Goal: Task Accomplishment & Management: Use online tool/utility

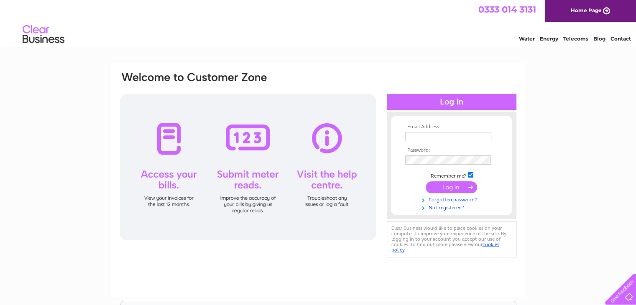
type input "office@bondca.co.uk"
click at [451, 187] on input "submit" at bounding box center [451, 188] width 51 height 12
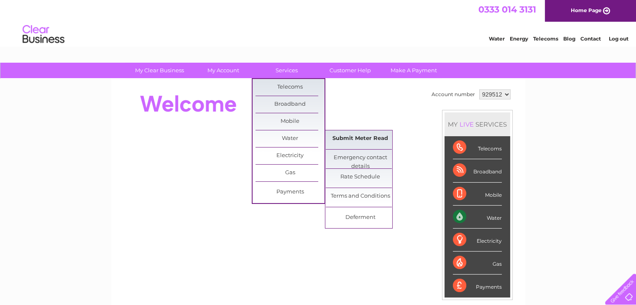
click at [356, 139] on link "Submit Meter Read" at bounding box center [360, 139] width 69 height 17
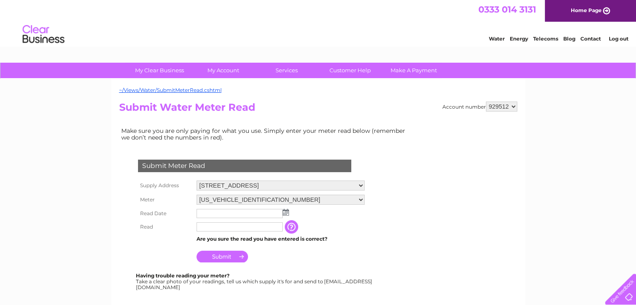
click at [287, 213] on img at bounding box center [286, 212] width 6 height 7
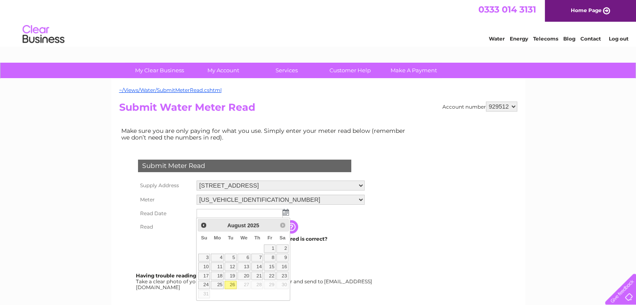
click at [232, 283] on link "26" at bounding box center [231, 285] width 12 height 8
type input "[DATE]"
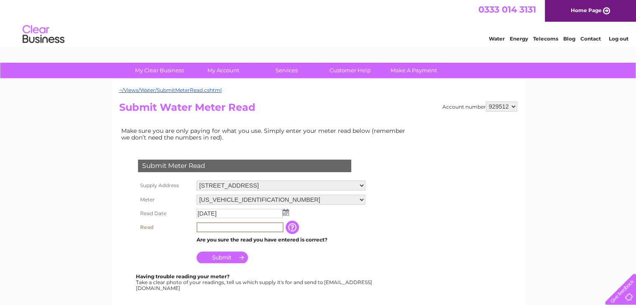
click at [226, 227] on input "text" at bounding box center [240, 228] width 87 height 10
type input "00031"
click at [226, 259] on input "Submit" at bounding box center [222, 257] width 51 height 12
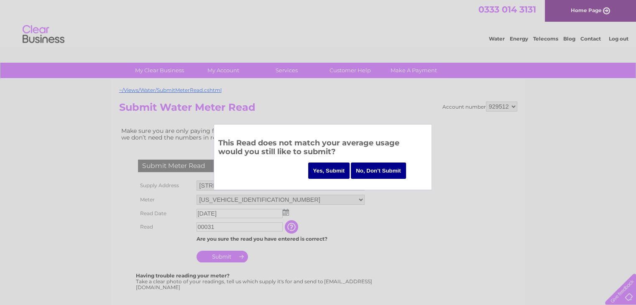
click at [336, 172] on input "Yes, Submit" at bounding box center [329, 171] width 42 height 16
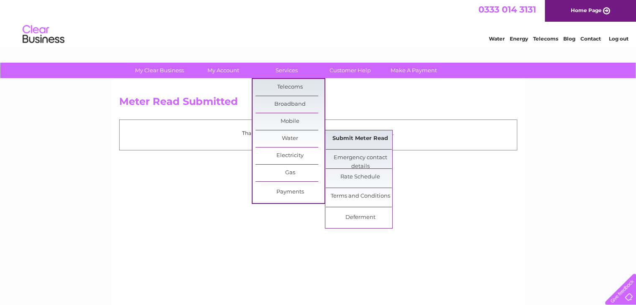
click at [338, 141] on link "Submit Meter Read" at bounding box center [360, 139] width 69 height 17
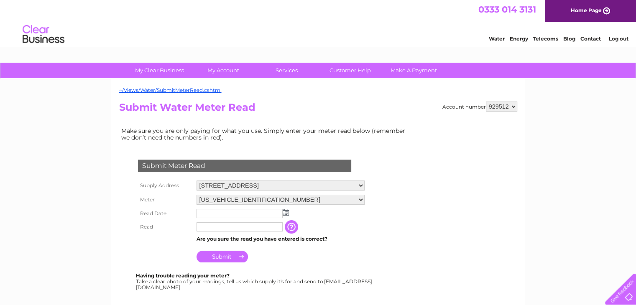
click at [358, 200] on select "06ELSTER18T373119 06ELSTER18T737207" at bounding box center [281, 200] width 168 height 10
select select "250953"
click at [197, 195] on select "06ELSTER18T373119 06ELSTER18T737207" at bounding box center [281, 200] width 168 height 11
click at [285, 212] on img at bounding box center [286, 212] width 6 height 7
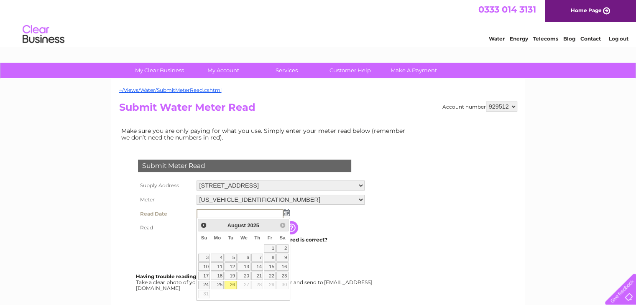
click at [233, 284] on link "26" at bounding box center [231, 285] width 12 height 8
type input "2025/08/26"
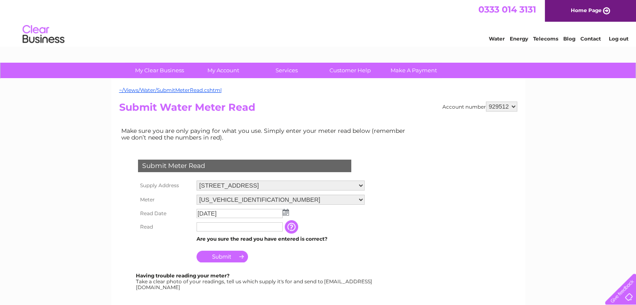
click at [216, 229] on input "text" at bounding box center [240, 227] width 86 height 9
click at [381, 240] on form "Submit Meter Read Supply Address 17 East London St, Edinburgh, EH7 4BN Meter 06…" at bounding box center [265, 276] width 293 height 266
click at [223, 223] on input "text" at bounding box center [240, 228] width 87 height 10
type input "00119"
click at [227, 258] on input "Submit" at bounding box center [222, 257] width 51 height 12
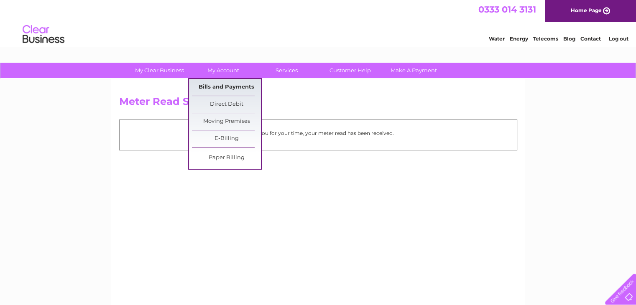
click at [224, 83] on link "Bills and Payments" at bounding box center [226, 87] width 69 height 17
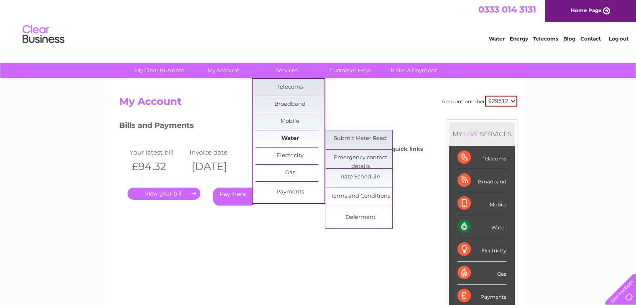
click at [274, 138] on link "Water" at bounding box center [290, 139] width 69 height 17
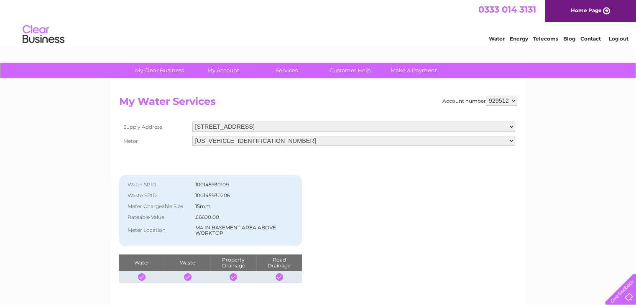
click at [626, 38] on link "Log out" at bounding box center [619, 39] width 20 height 6
